Goal: Information Seeking & Learning: Understand process/instructions

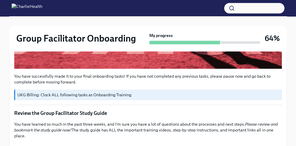
scroll to position [328, 0]
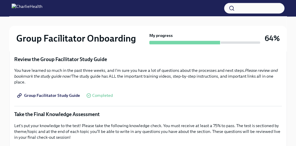
click at [49, 95] on link "Group Facilitator Study Guide" at bounding box center [49, 95] width 70 height 12
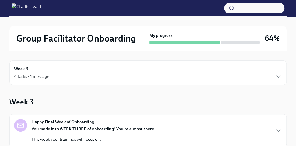
scroll to position [63, 0]
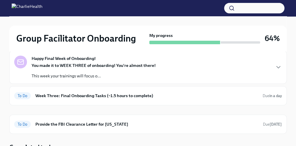
click link "To Do Week Three: Final Onboarding Tasks (~1.5 hours to complete) Due in a day" at bounding box center [148, 95] width 268 height 9
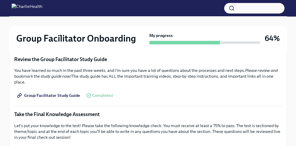
scroll to position [383, 0]
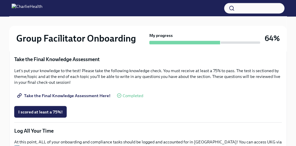
click at [63, 95] on link "Take the Final Knowledge Assessment Here!" at bounding box center [64, 95] width 100 height 12
